Goal: Book appointment/travel/reservation

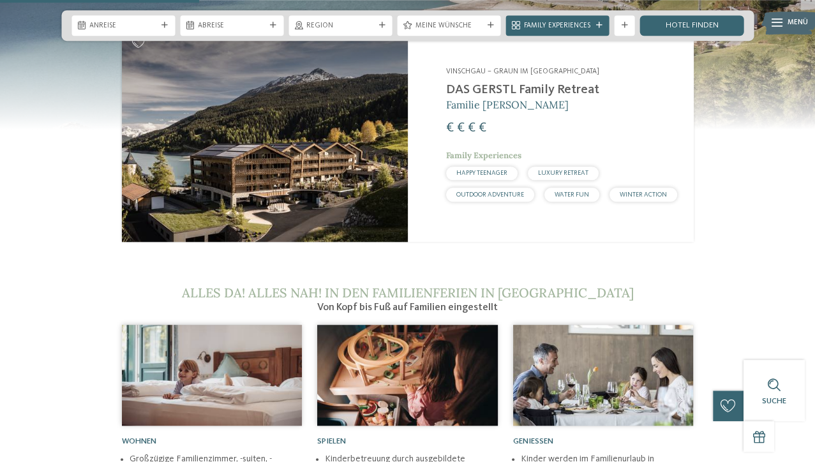
scroll to position [1131, 0]
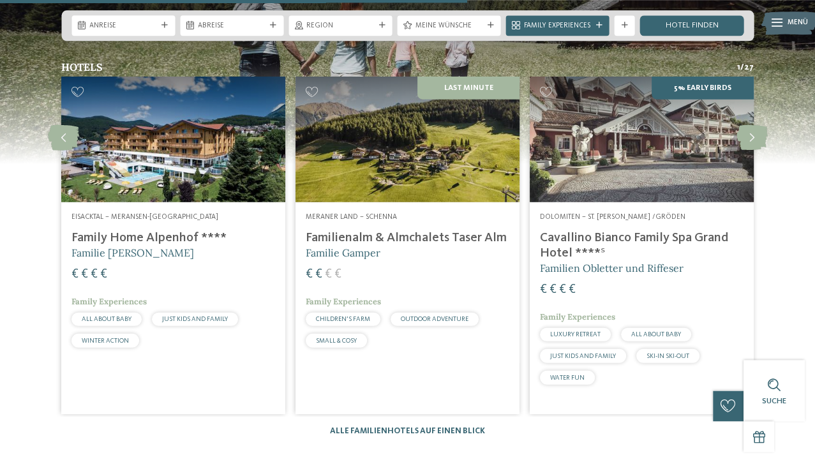
scroll to position [2634, 0]
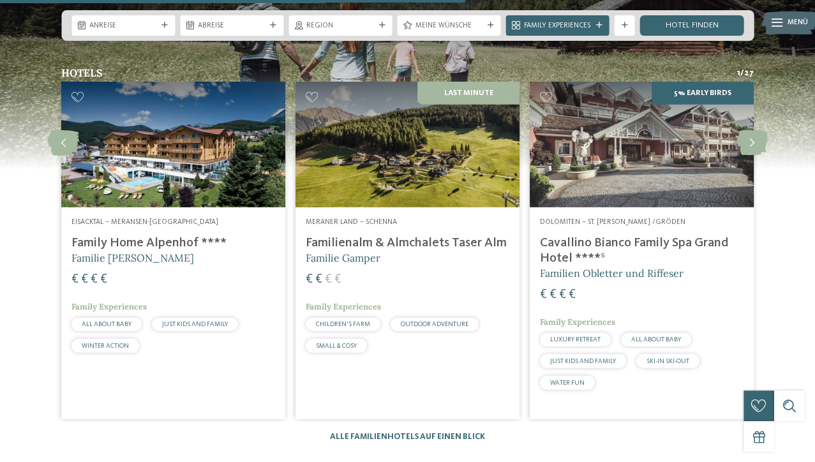
click at [194, 235] on h4 "Family Home Alpenhof ****" at bounding box center [173, 242] width 204 height 15
click at [191, 137] on img at bounding box center [173, 145] width 224 height 126
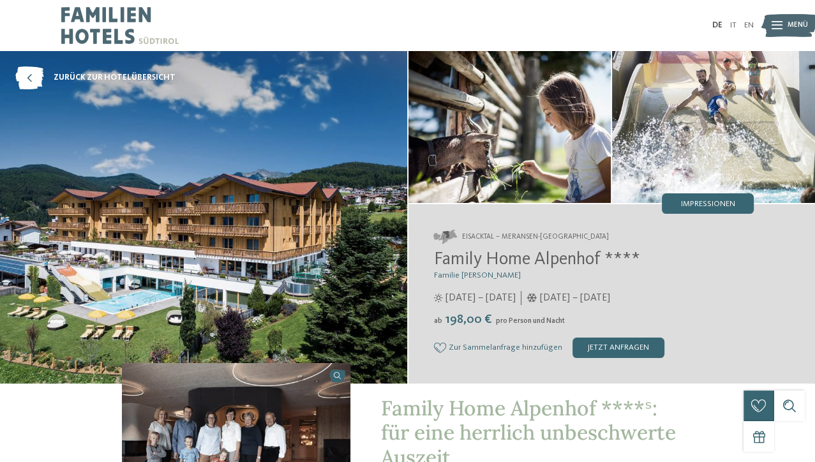
click at [792, 20] on div "Menü" at bounding box center [797, 26] width 20 height 26
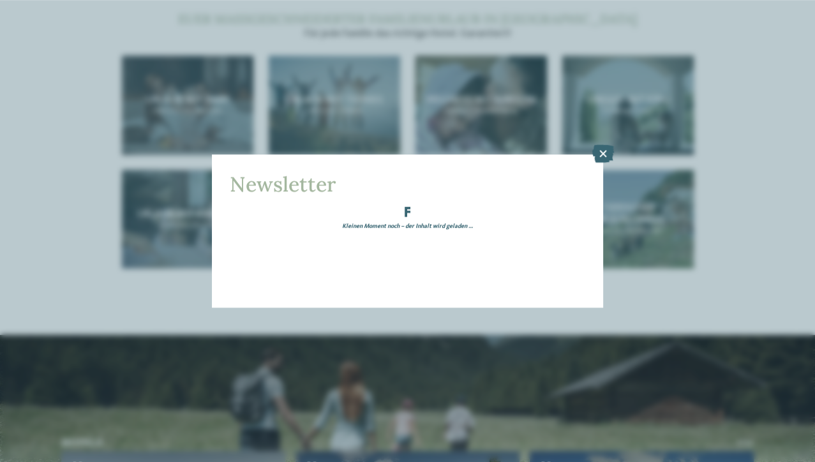
scroll to position [2314, 0]
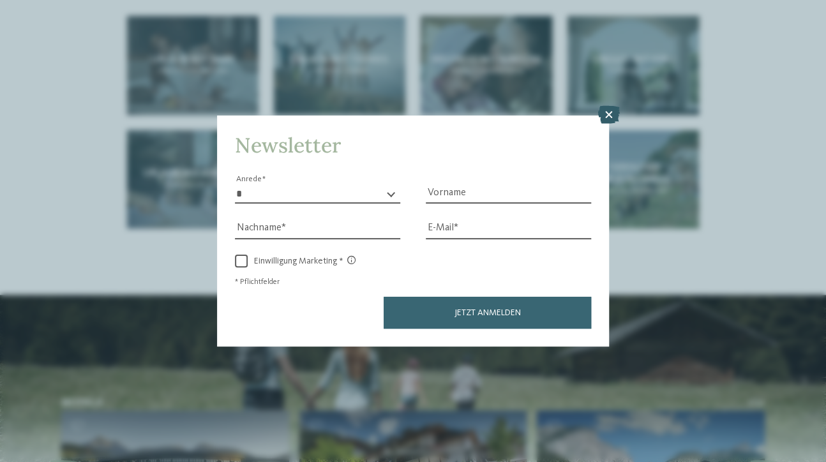
click at [604, 108] on icon at bounding box center [609, 115] width 22 height 18
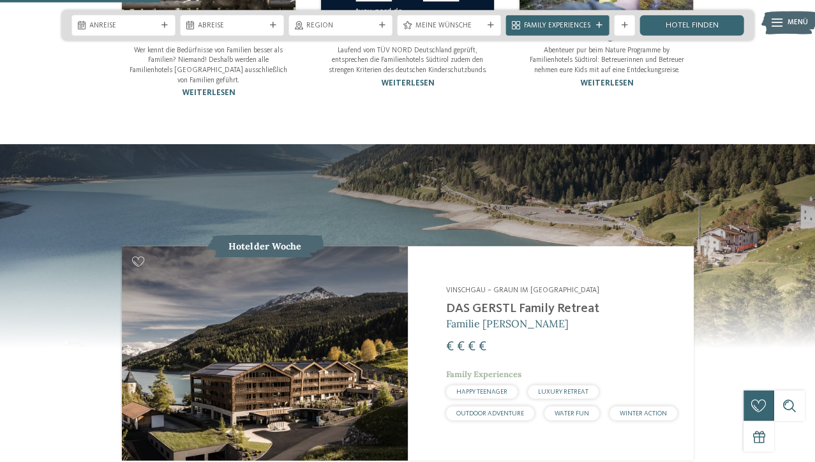
scroll to position [910, 0]
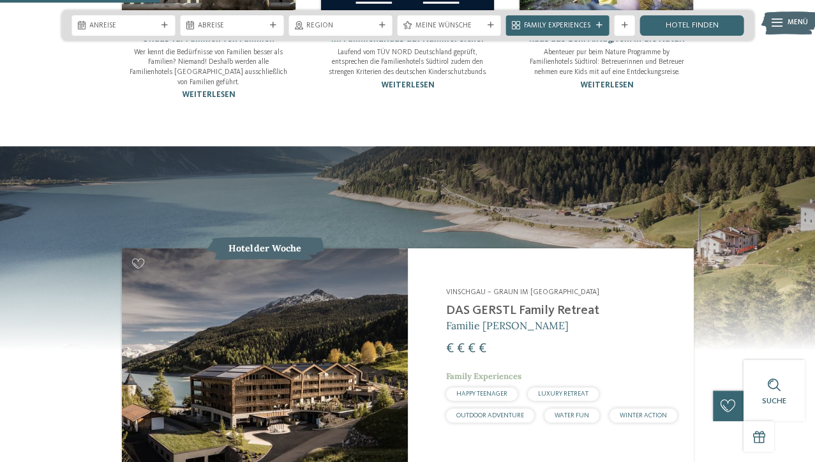
click at [786, 22] on img at bounding box center [789, 23] width 56 height 28
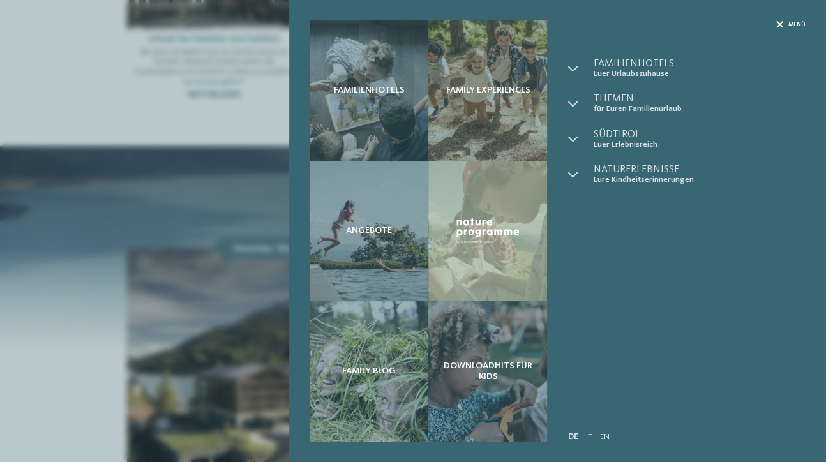
click at [787, 26] on div "Menü" at bounding box center [790, 24] width 29 height 8
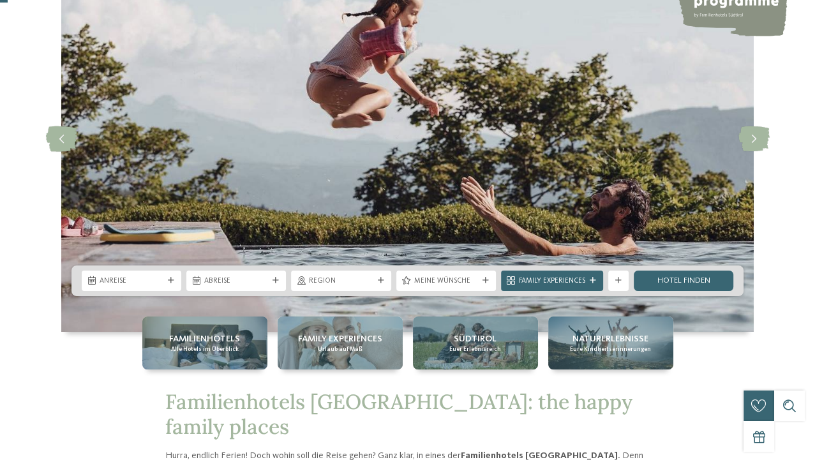
scroll to position [0, 0]
